Goal: Information Seeking & Learning: Find specific fact

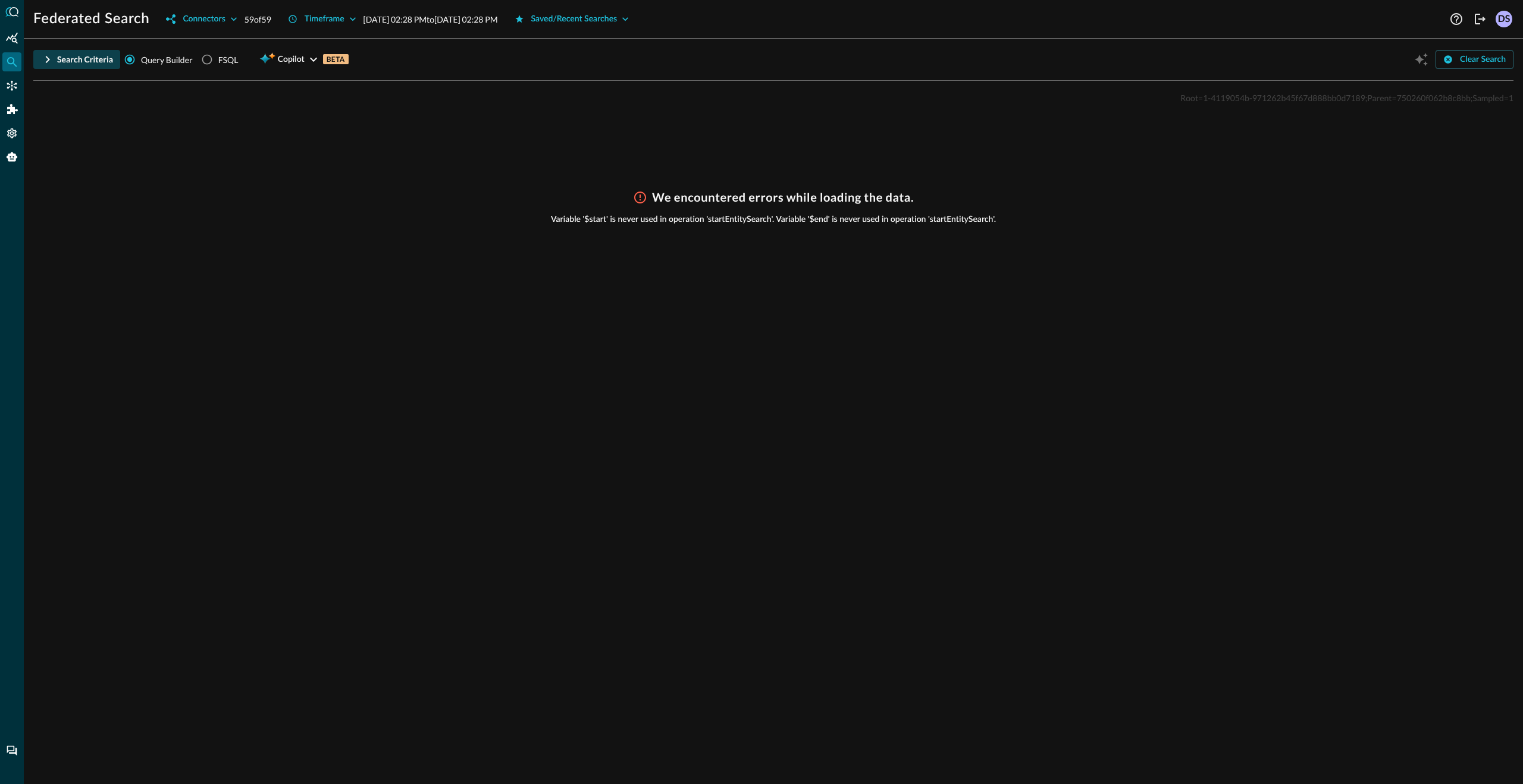
click at [45, 63] on icon "button" at bounding box center [47, 59] width 14 height 14
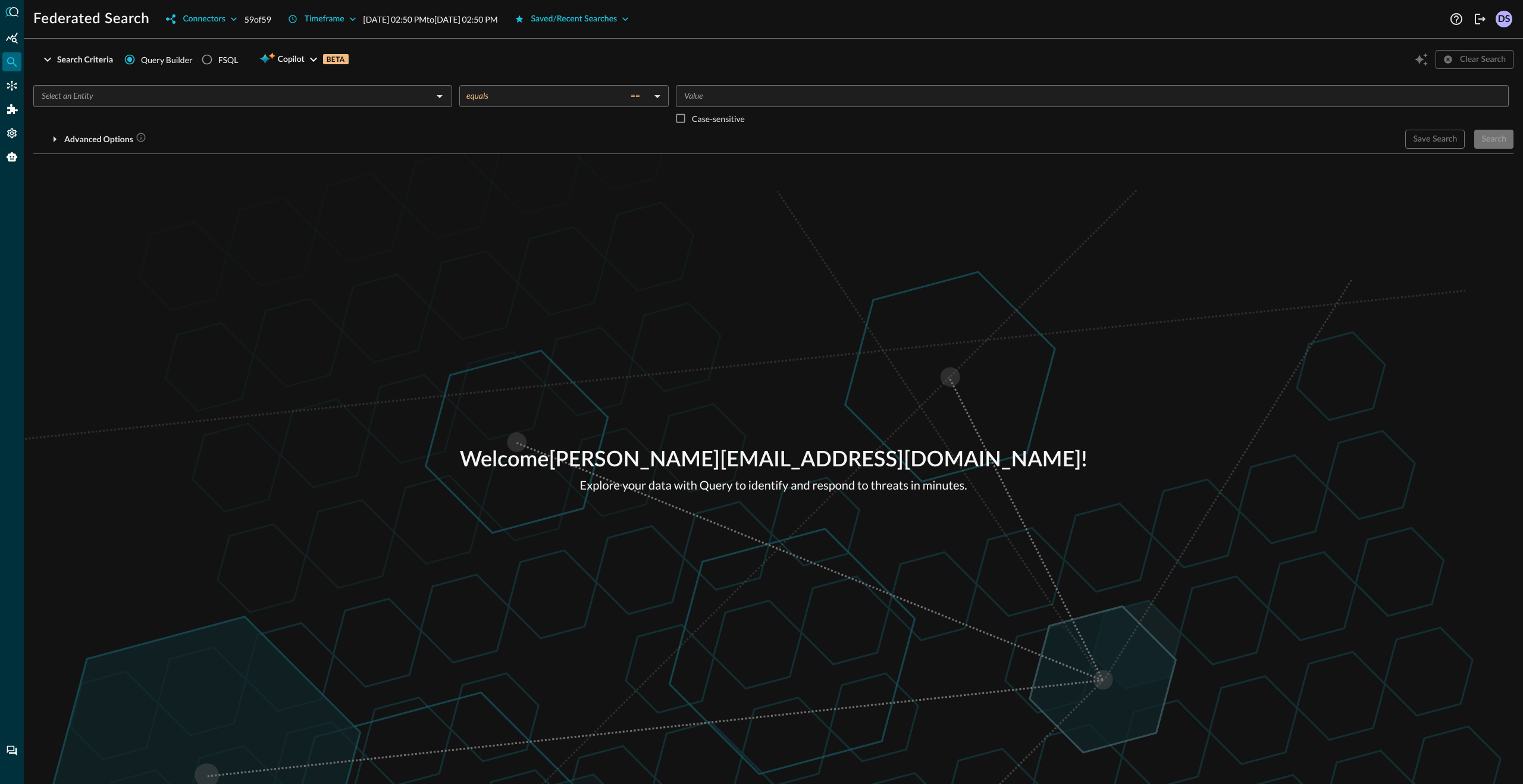
click at [393, 529] on div "Welcome [PERSON_NAME][EMAIL_ADDRESS][DOMAIN_NAME] ! Explore your data with Quer…" at bounding box center [773, 469] width 1500 height 630
click at [295, 235] on div "Welcome dhiraj.sharan+demo@secdataops.com ! Explore your data with Query to ide…" at bounding box center [773, 469] width 1500 height 630
click at [288, 279] on div "Welcome dhiraj.sharan+demo@secdataops.com ! Explore your data with Query to ide…" at bounding box center [773, 469] width 1500 height 630
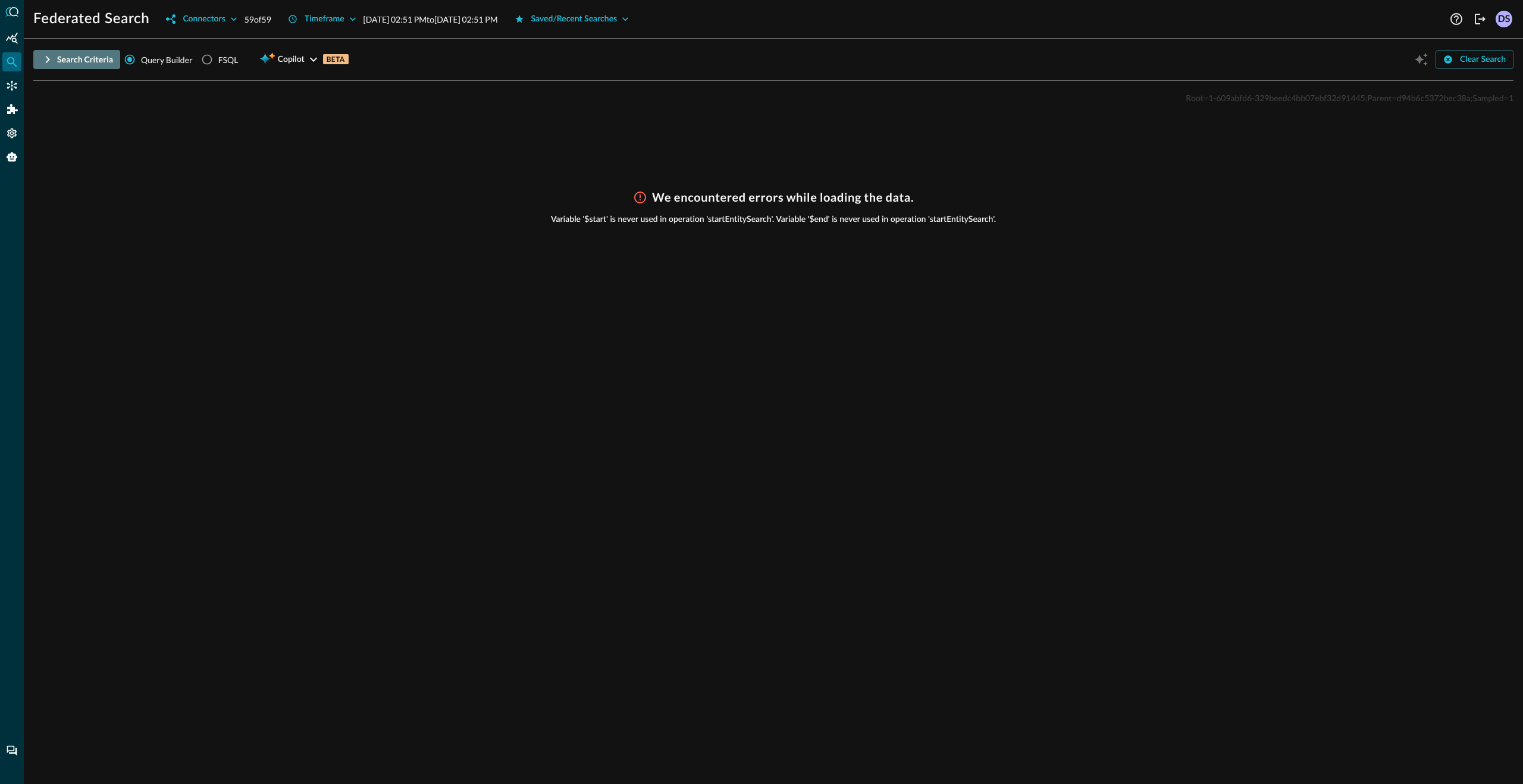
click at [49, 59] on icon "button" at bounding box center [48, 60] width 4 height 8
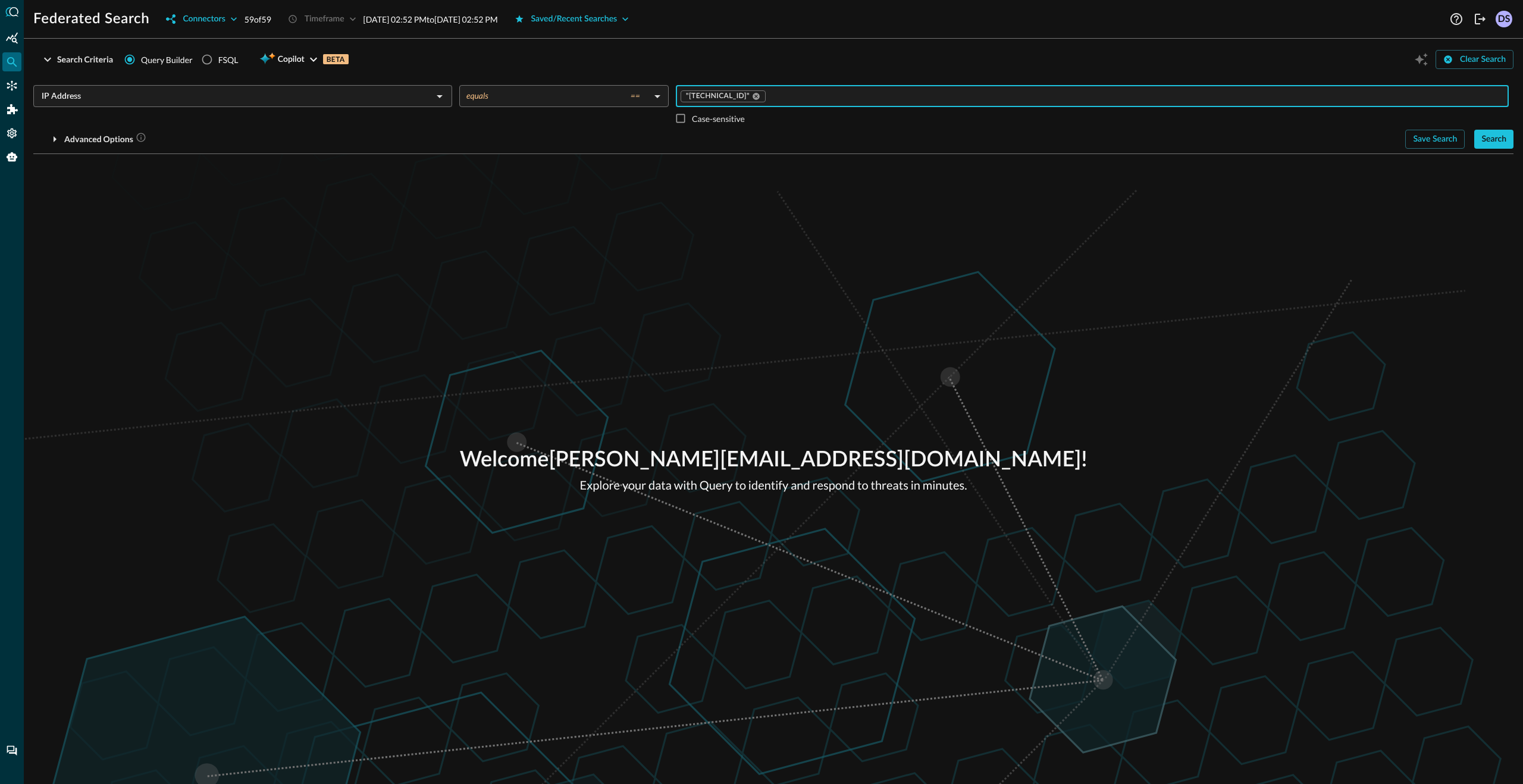
click at [785, 97] on input "Value" at bounding box center [1135, 97] width 736 height 15
type input "1.2.2.2"
